Goal: Information Seeking & Learning: Find specific fact

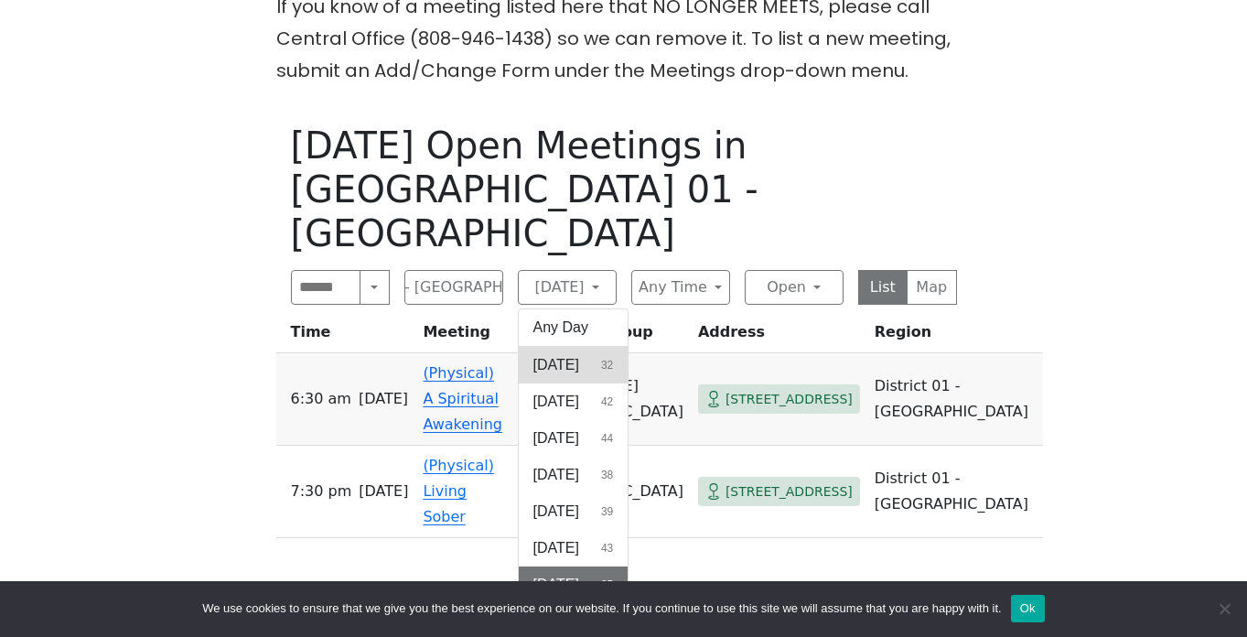
click at [585, 347] on button "Sunday 32" at bounding box center [574, 365] width 110 height 37
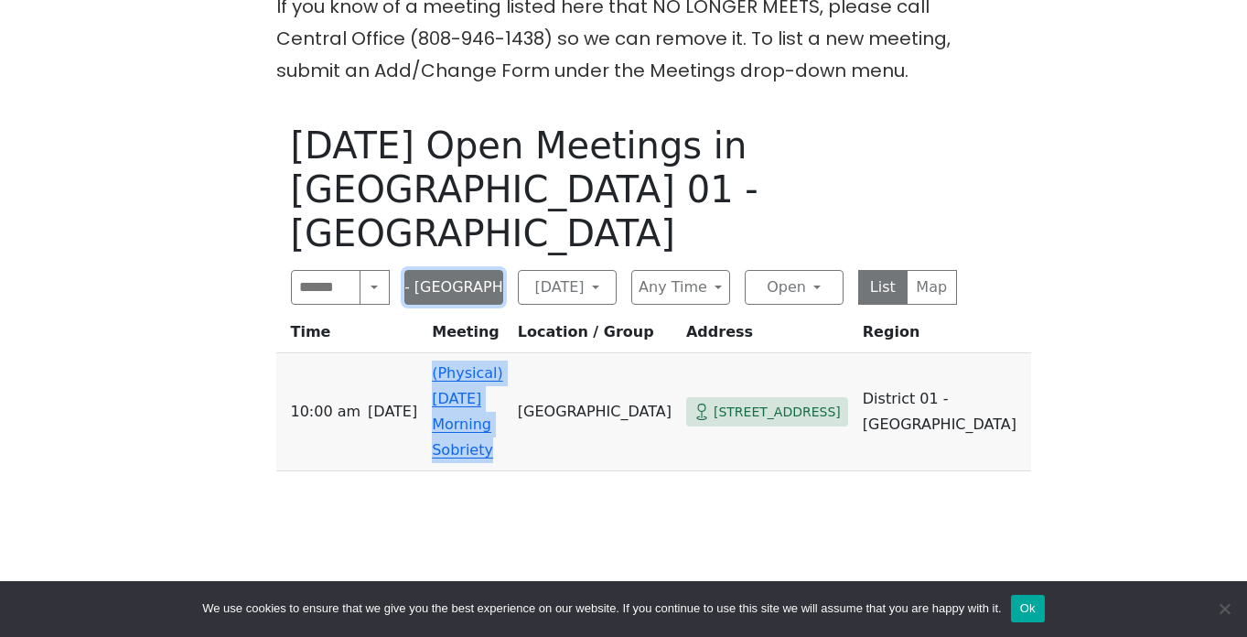
click at [438, 270] on button "District 01 - Diamond Head" at bounding box center [453, 287] width 99 height 35
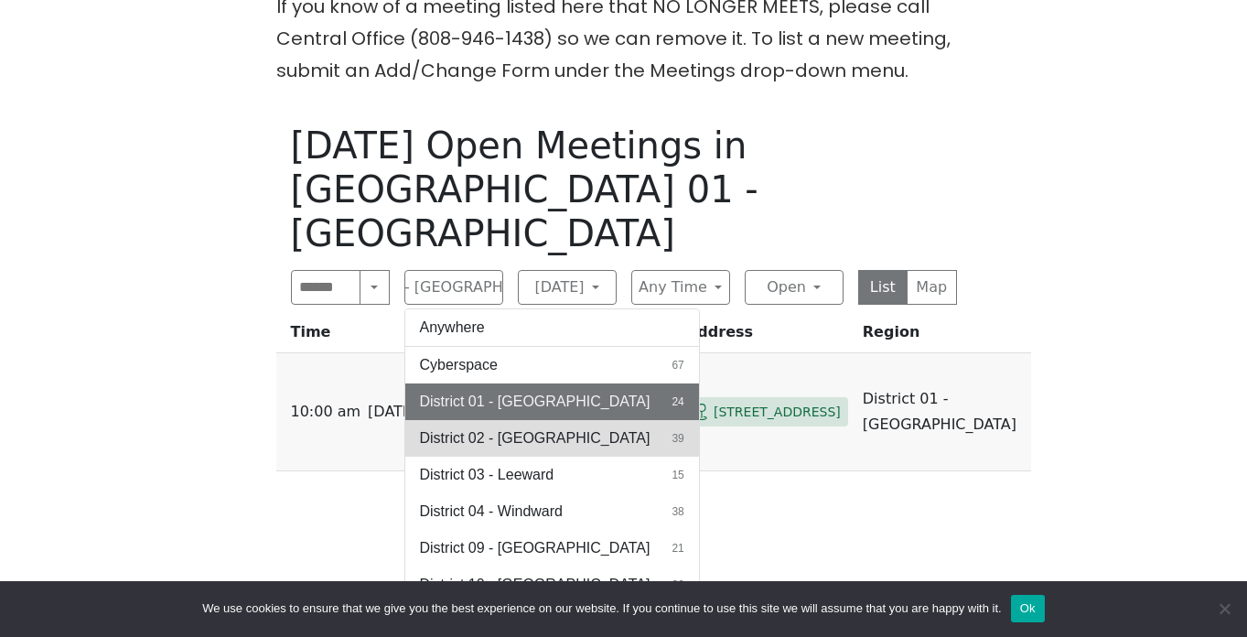
click at [502, 427] on span "District 02 - [GEOGRAPHIC_DATA]" at bounding box center [535, 438] width 231 height 22
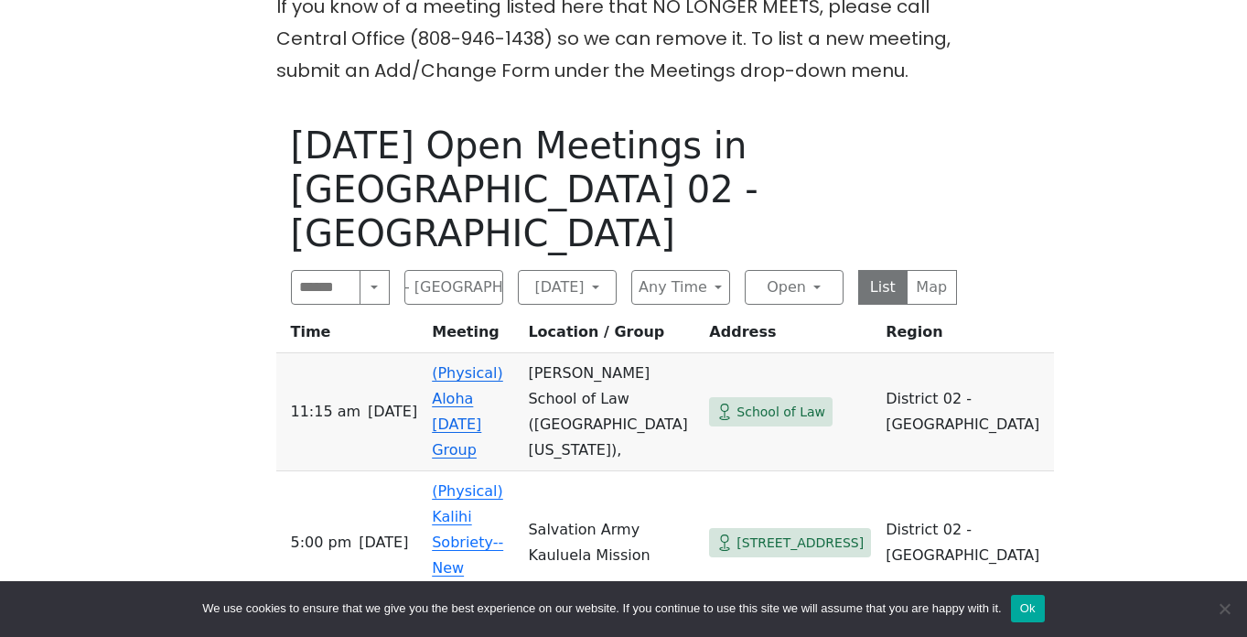
click at [192, 330] on div "The Pioneer Group (Tues, 6:30, inside the Women’s Bld. at Central Union Church)…" at bounding box center [623, 285] width 1122 height 1360
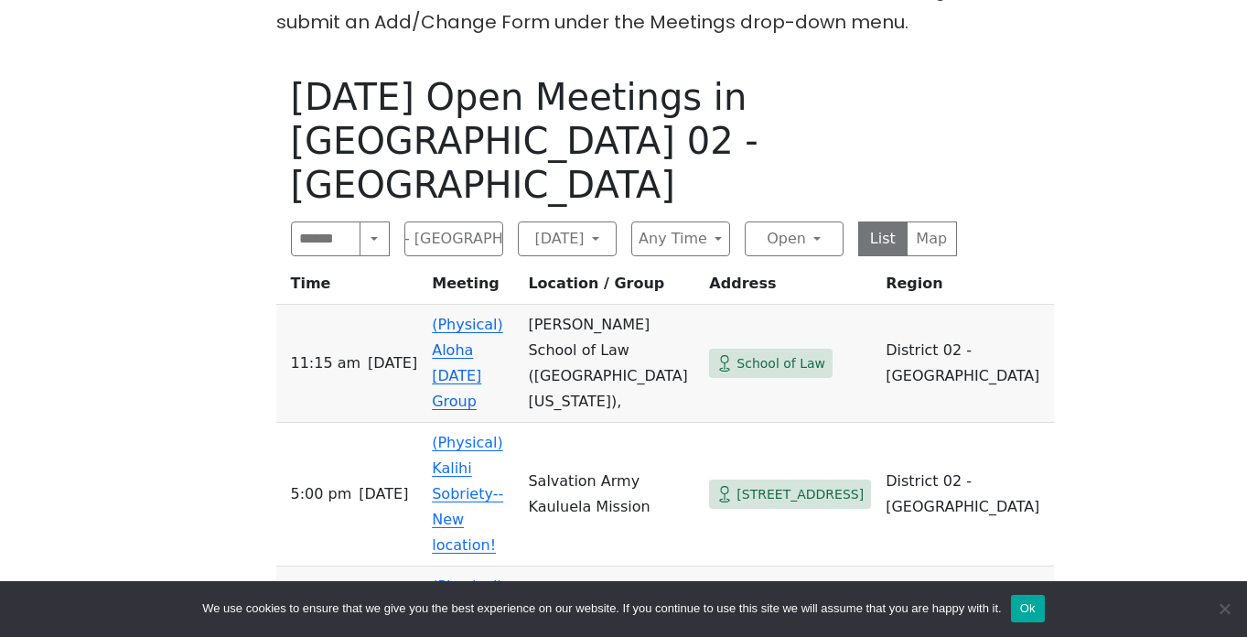
click at [191, 330] on div "The Pioneer Group (Tues, 6:30, inside the Women’s Bld. at Central Union Church)…" at bounding box center [623, 236] width 1122 height 1360
click at [215, 306] on div "The Pioneer Group (Tues, 6:30, inside the Women’s Bld. at Central Union Church)…" at bounding box center [623, 236] width 1122 height 1360
click at [217, 351] on div "The Pioneer Group (Tues, 6:30, inside the Women’s Bld. at Central Union Church)…" at bounding box center [623, 236] width 1122 height 1360
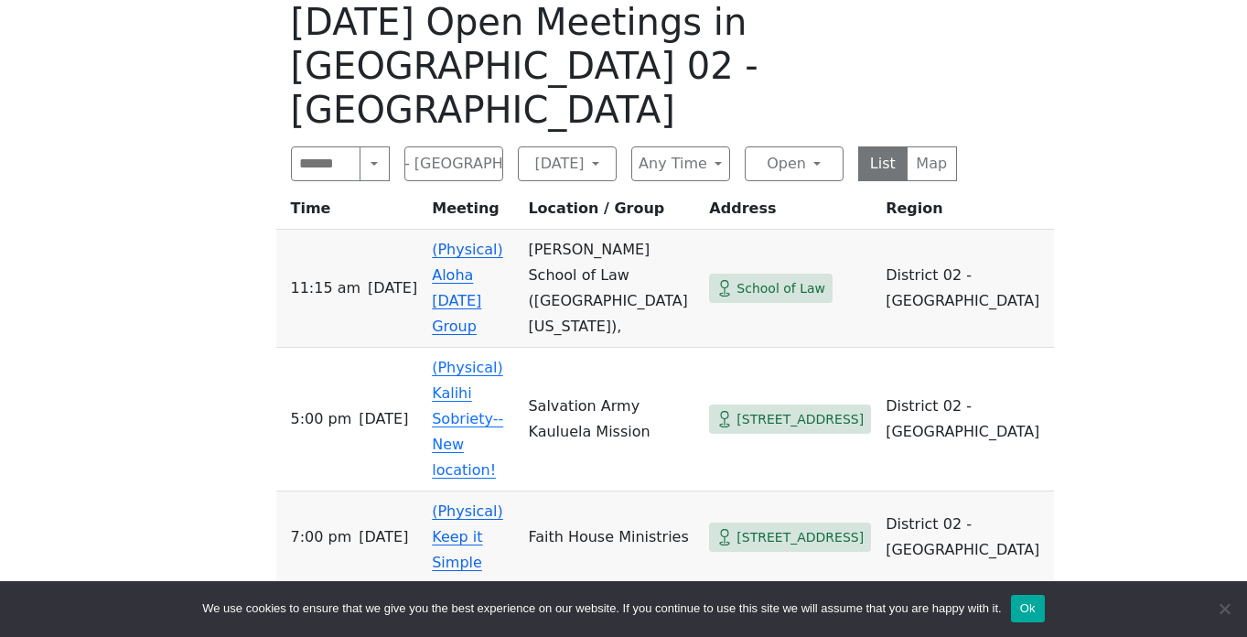
scroll to position [1012, 0]
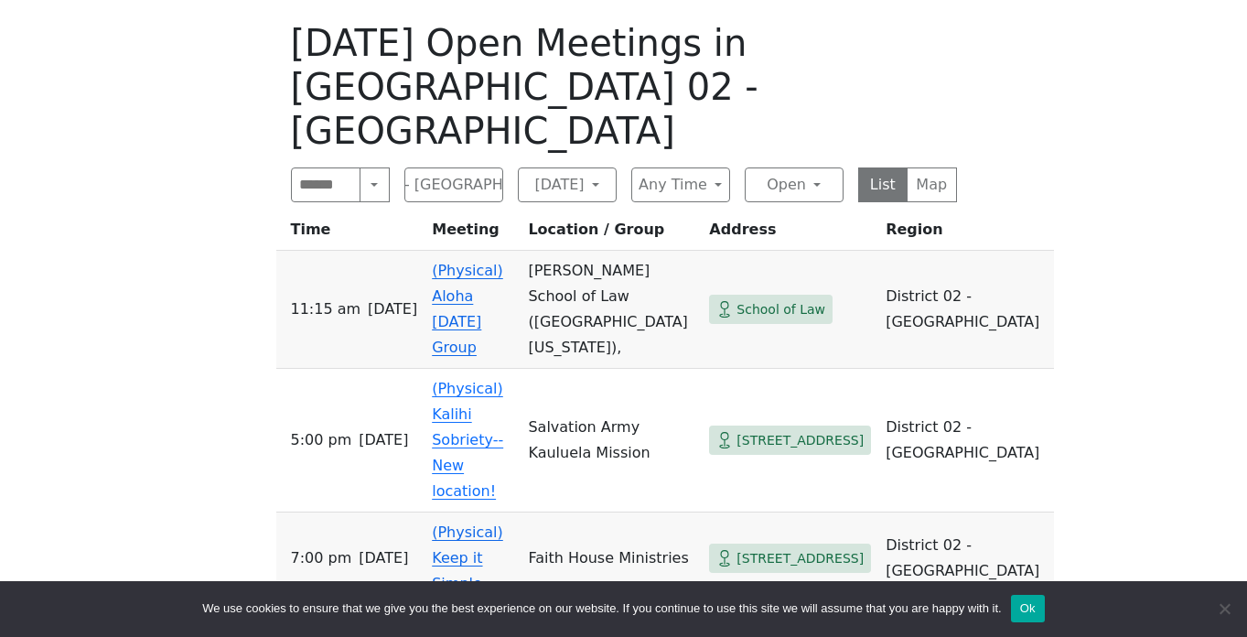
click at [106, 304] on div "The Pioneer Group (Tues, 6:30, inside the Women’s Bld. at Central Union Church)…" at bounding box center [623, 182] width 1122 height 1360
click at [1100, 327] on div "The Pioneer Group (Tues, 6:30, inside the Women’s Bld. at Central Union Church)…" at bounding box center [623, 182] width 1122 height 1360
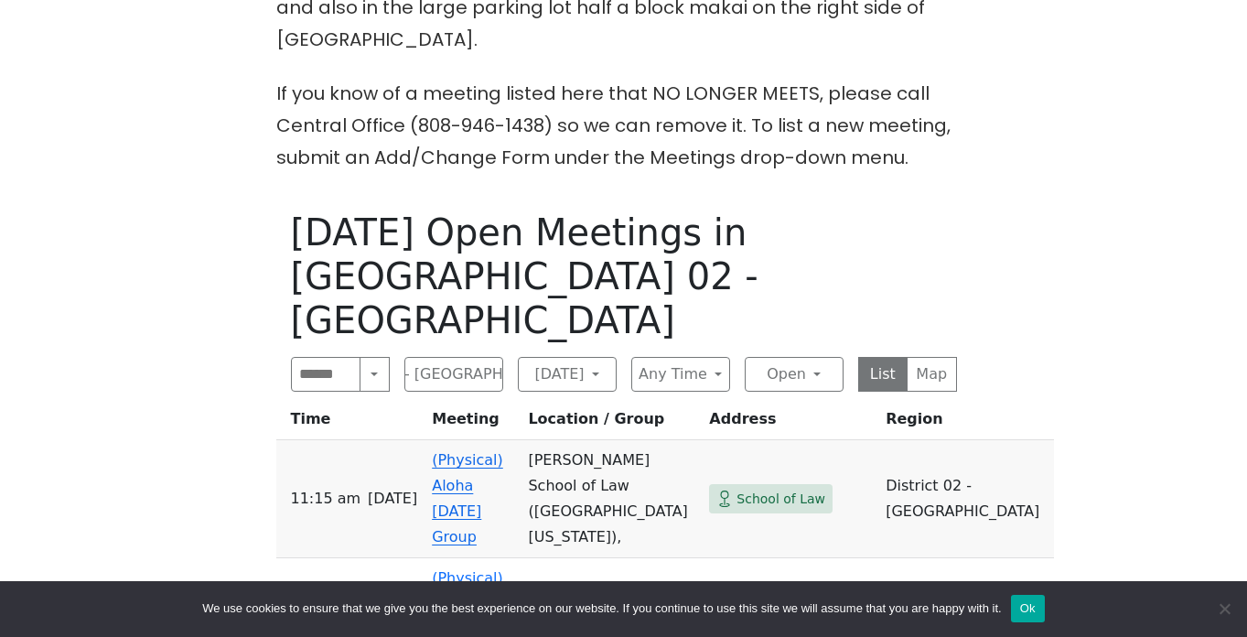
scroll to position [816, 0]
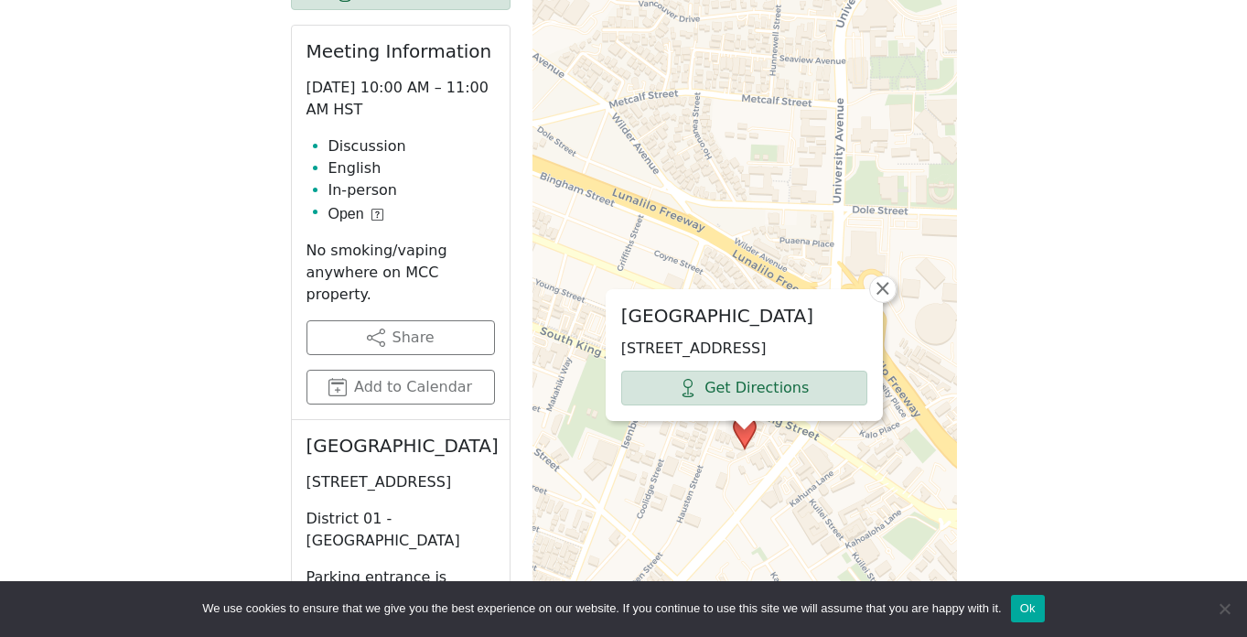
scroll to position [1185, 0]
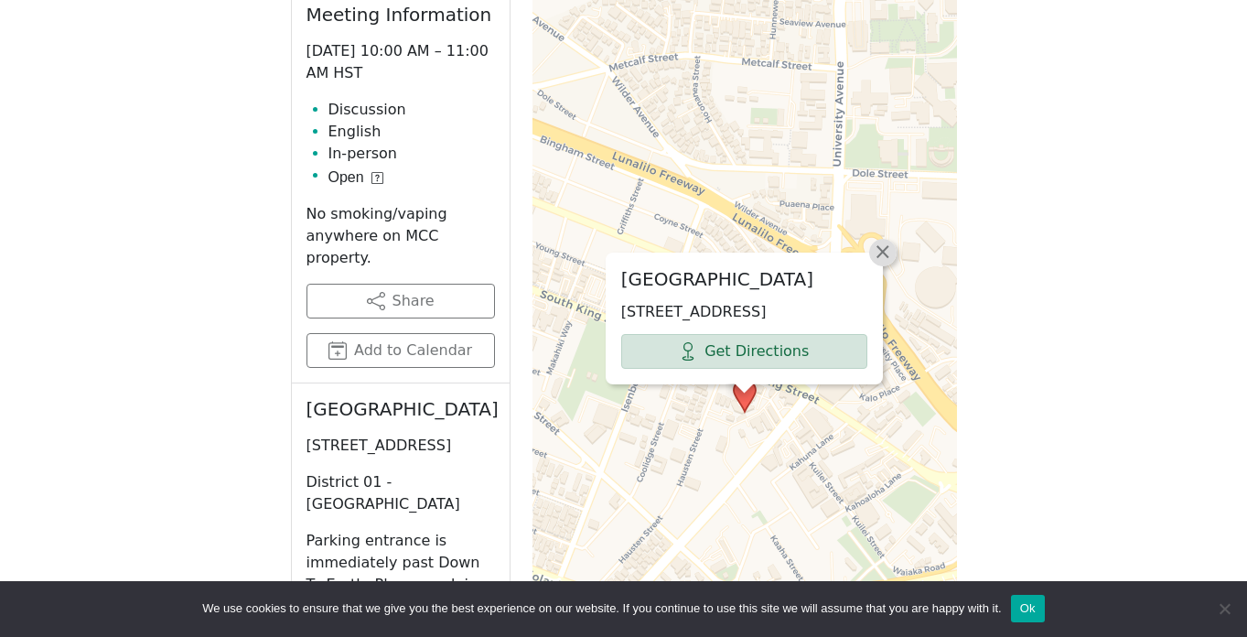
click at [885, 241] on span "×" at bounding box center [883, 252] width 18 height 22
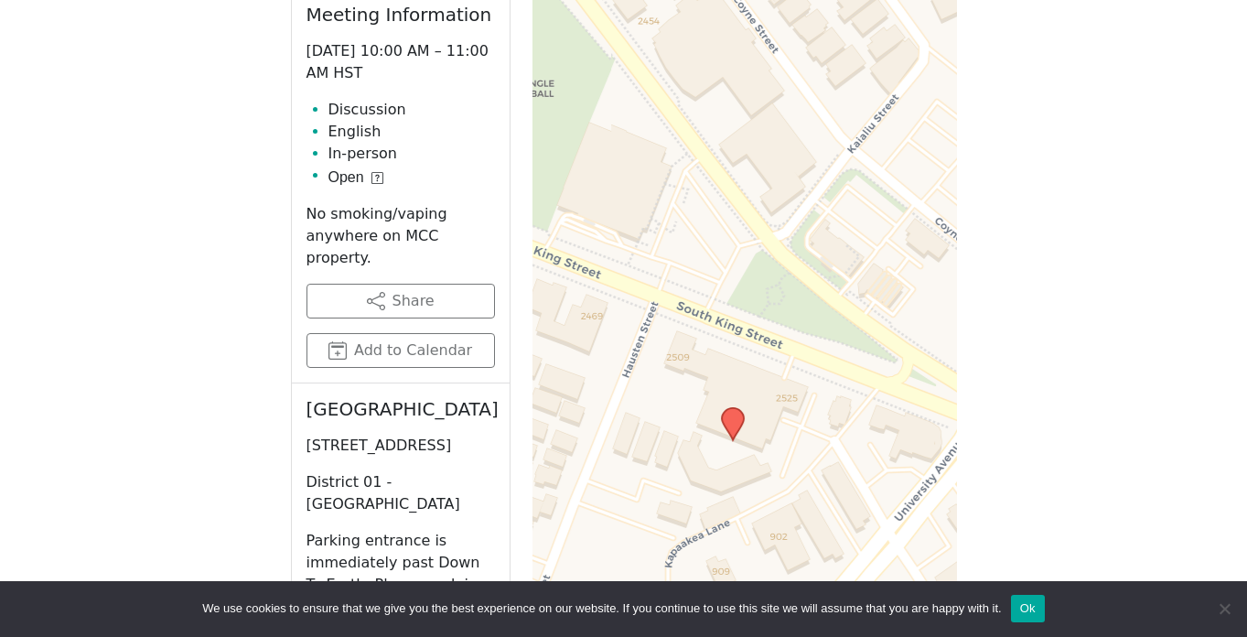
drag, startPoint x: 715, startPoint y: 424, endPoint x: 834, endPoint y: 425, distance: 118.9
click at [834, 425] on div "Leaflet | © OpenStreetMap contributors © CARTO" at bounding box center [744, 396] width 424 height 915
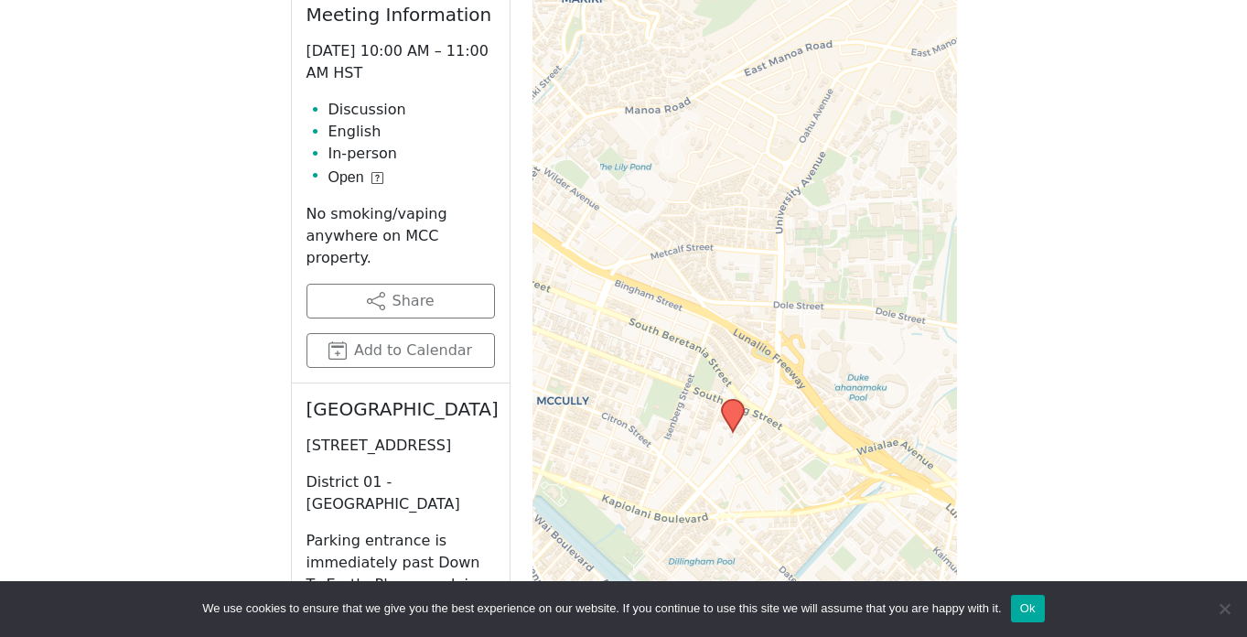
drag, startPoint x: 912, startPoint y: 366, endPoint x: 835, endPoint y: 301, distance: 100.6
click at [835, 301] on div "Leaflet | © OpenStreetMap contributors © CARTO" at bounding box center [744, 396] width 424 height 915
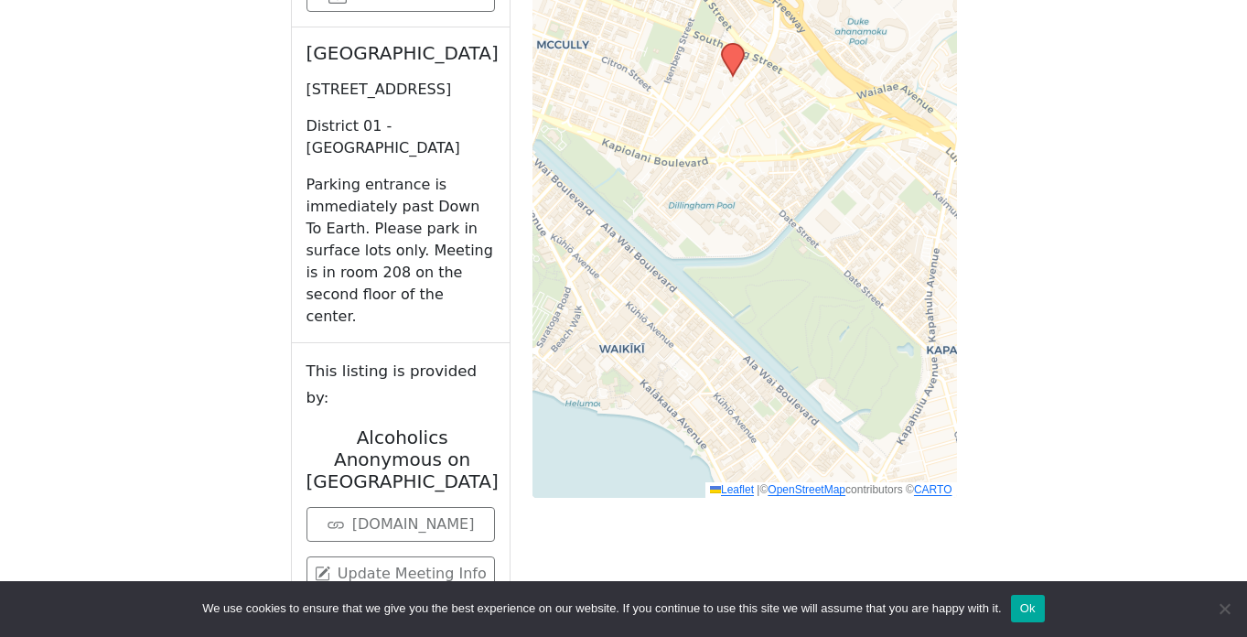
scroll to position [1982, 0]
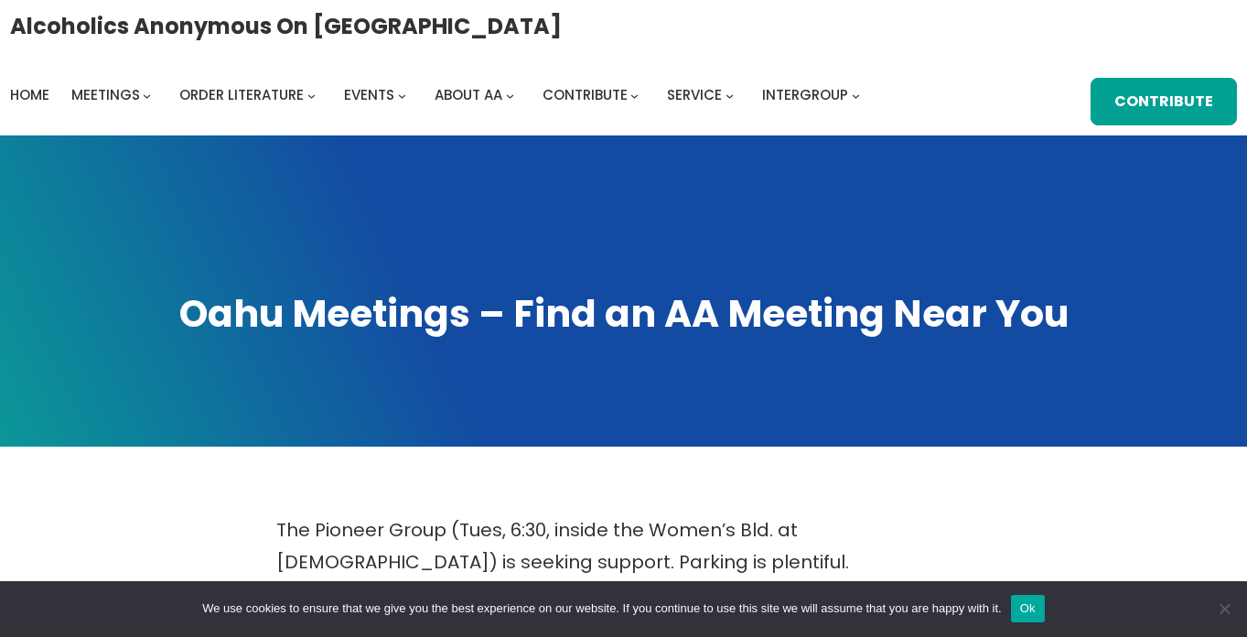
scroll to position [954, 0]
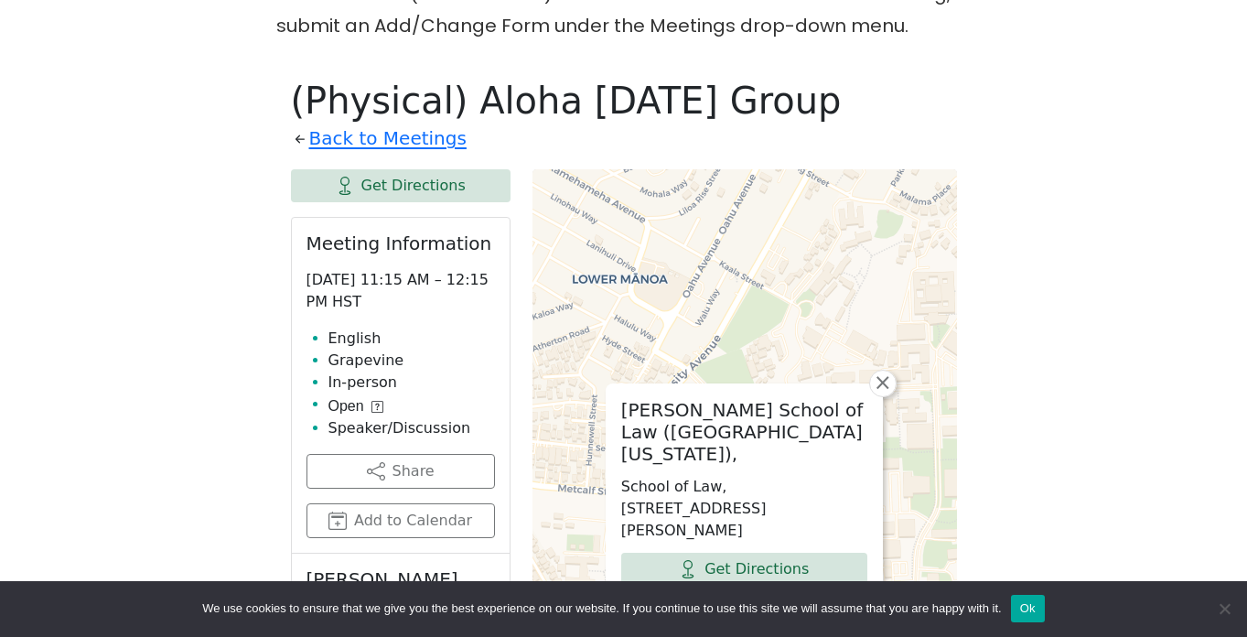
click at [148, 348] on div "The Pioneer Group (Tues, 6:30, inside the Women’s Bld. at [DEMOGRAPHIC_DATA]) i…" at bounding box center [623, 382] width 1122 height 1645
click at [203, 398] on div "The Pioneer Group (Tues, 6:30, inside the Women’s Bld. at [DEMOGRAPHIC_DATA]) i…" at bounding box center [623, 382] width 1122 height 1645
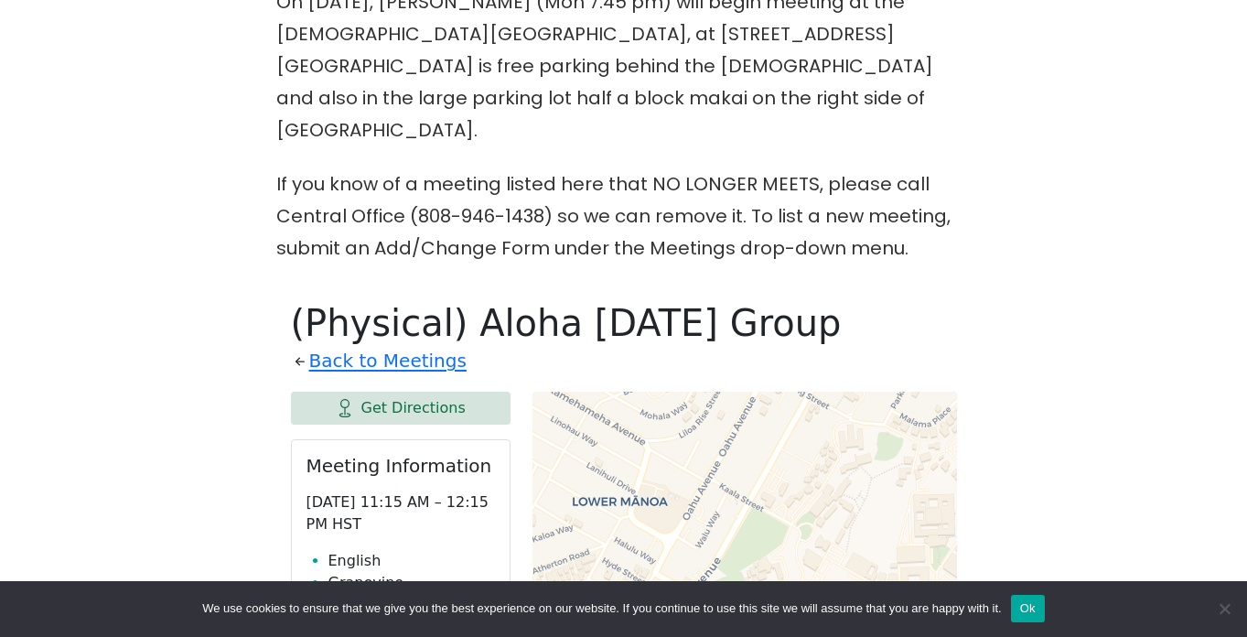
scroll to position [735, 0]
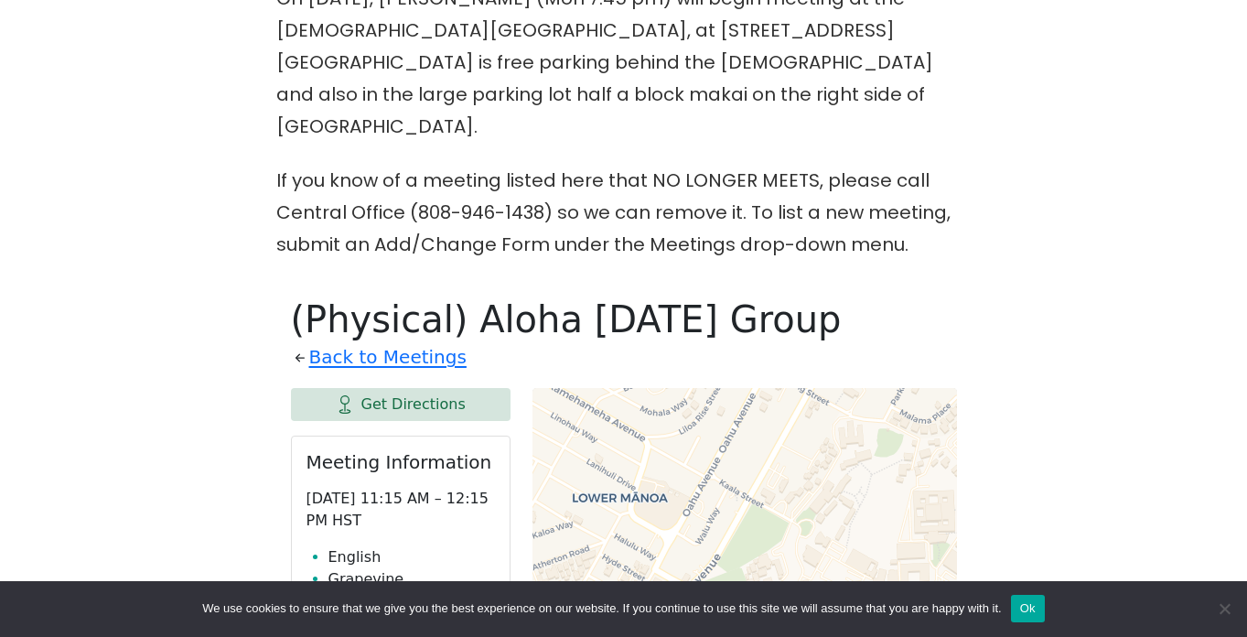
click at [255, 164] on div "The Pioneer Group (Tues, 6:30, inside the Women’s Bld. at [DEMOGRAPHIC_DATA]) i…" at bounding box center [623, 601] width 1122 height 1645
